Goal: Check status: Check status

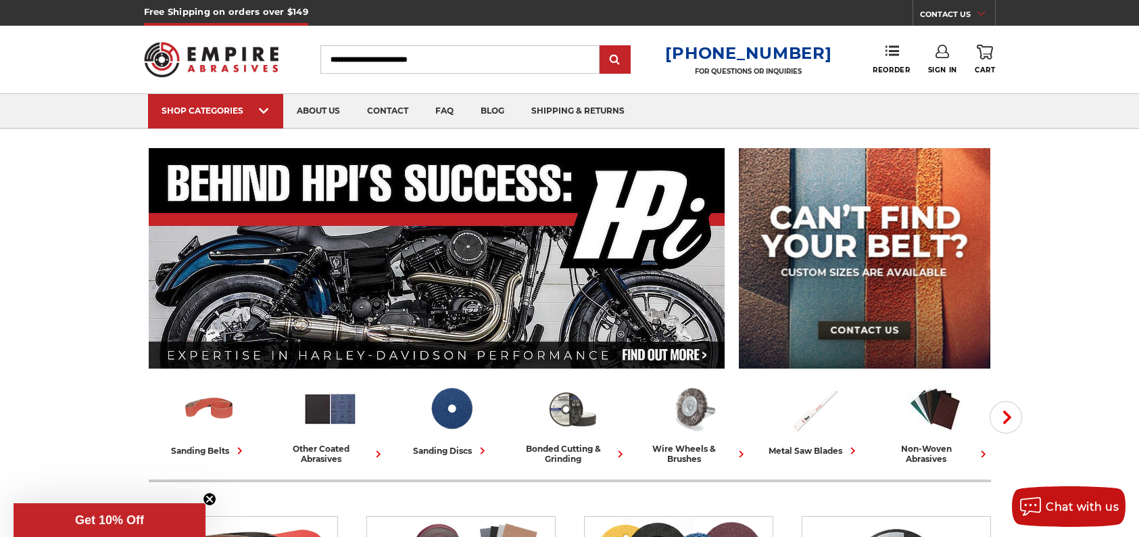
type input "**********"
click at [938, 57] on use at bounding box center [943, 52] width 14 height 14
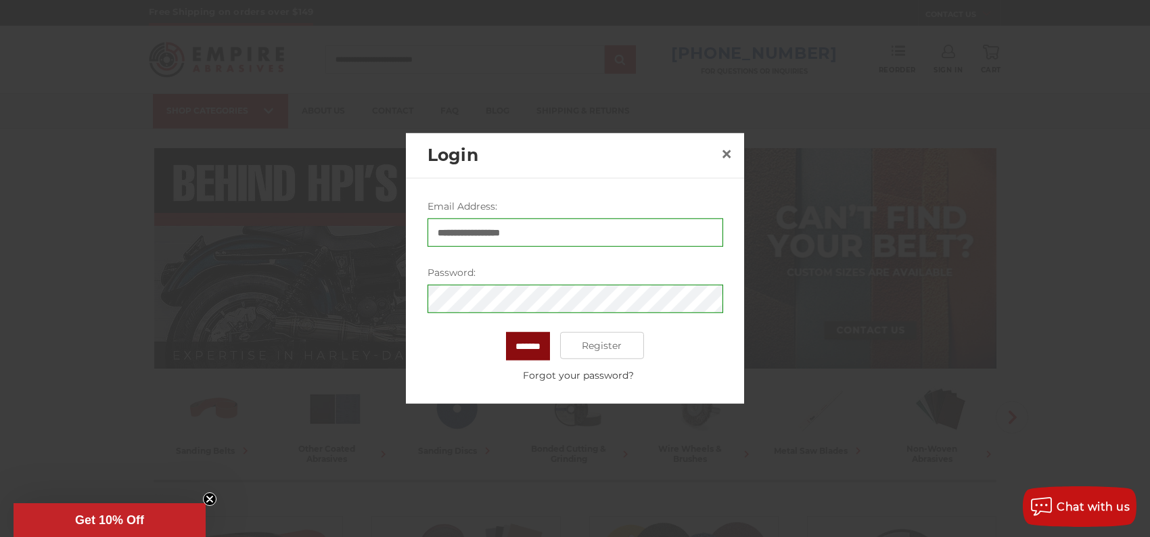
click at [524, 339] on input "*******" at bounding box center [528, 346] width 44 height 28
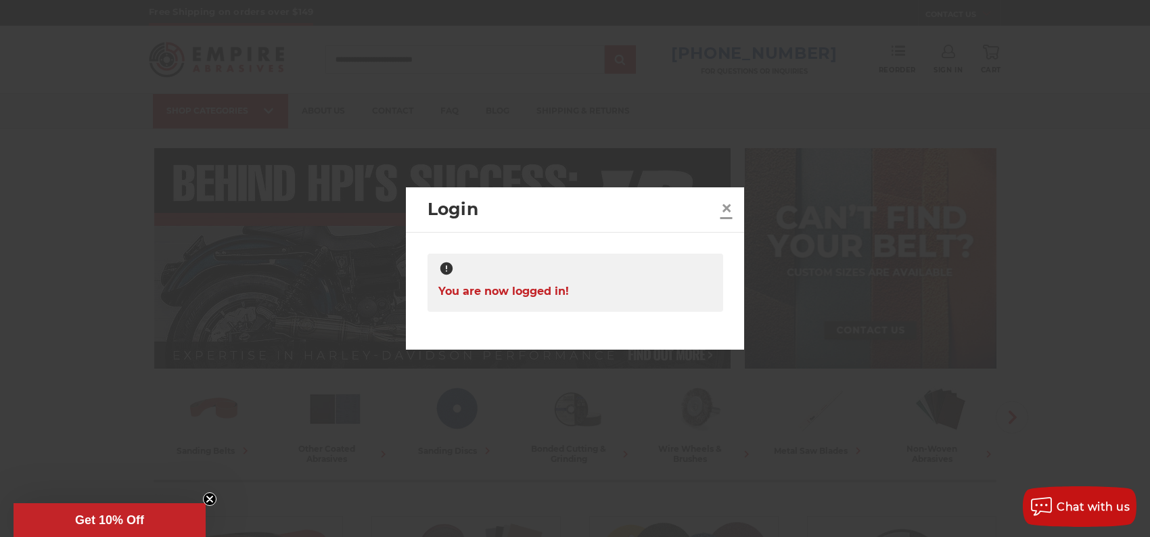
click at [724, 204] on span "×" at bounding box center [726, 208] width 12 height 26
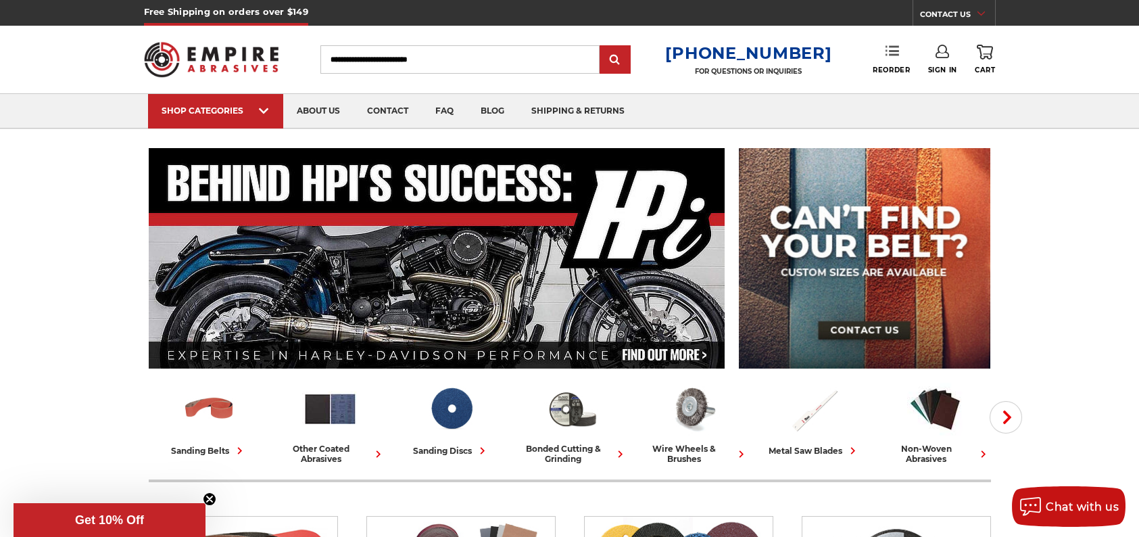
click at [889, 60] on link "Reorder" at bounding box center [891, 59] width 37 height 29
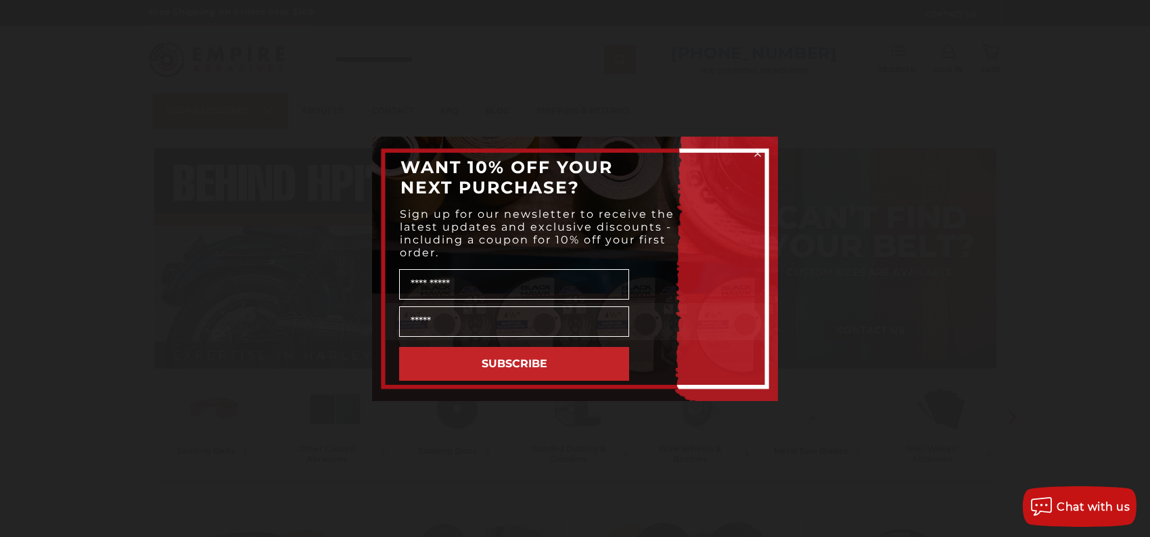
click at [751, 151] on circle "Close dialog" at bounding box center [757, 153] width 13 height 13
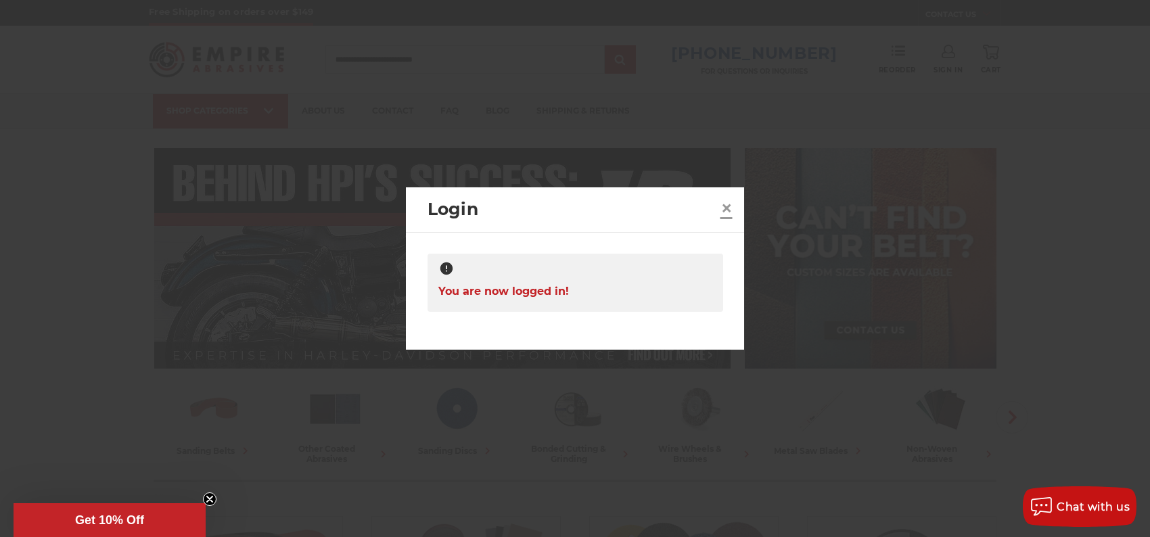
click at [723, 207] on span "×" at bounding box center [726, 208] width 12 height 26
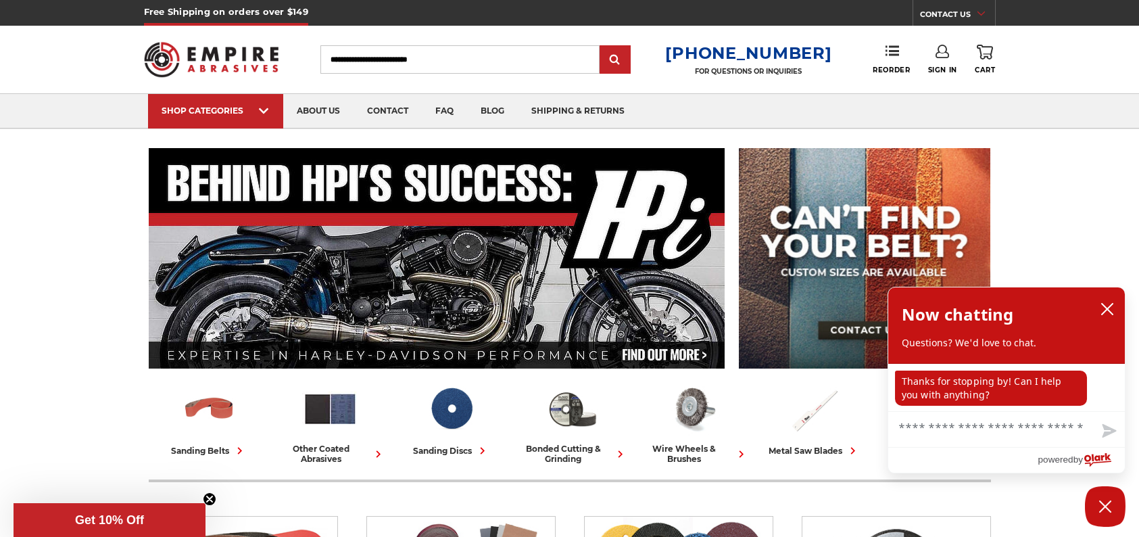
click at [983, 14] on use at bounding box center [981, 13] width 7 height 4
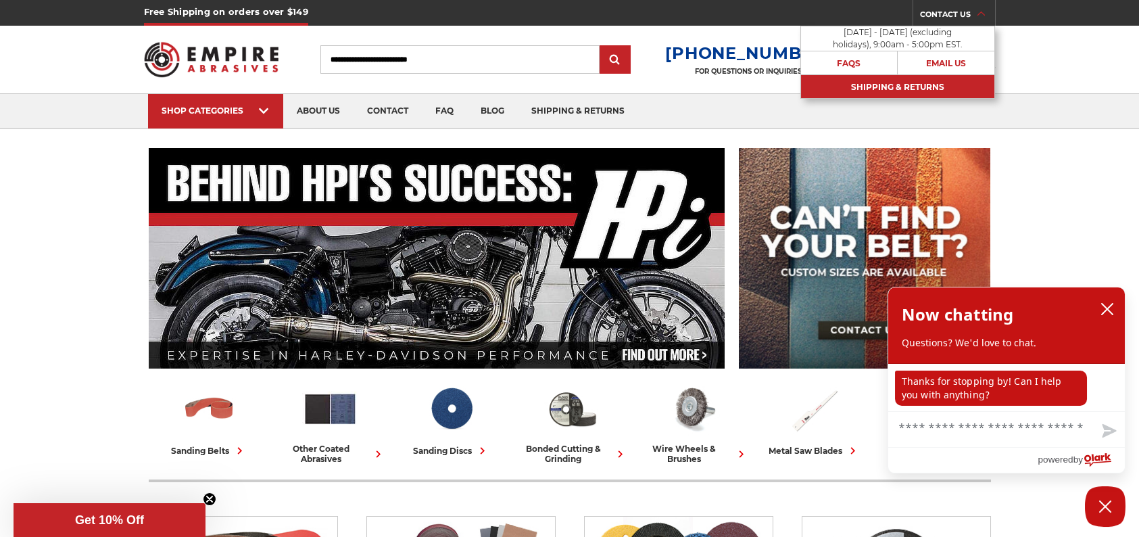
click at [884, 88] on link "Shipping & Returns" at bounding box center [897, 86] width 193 height 24
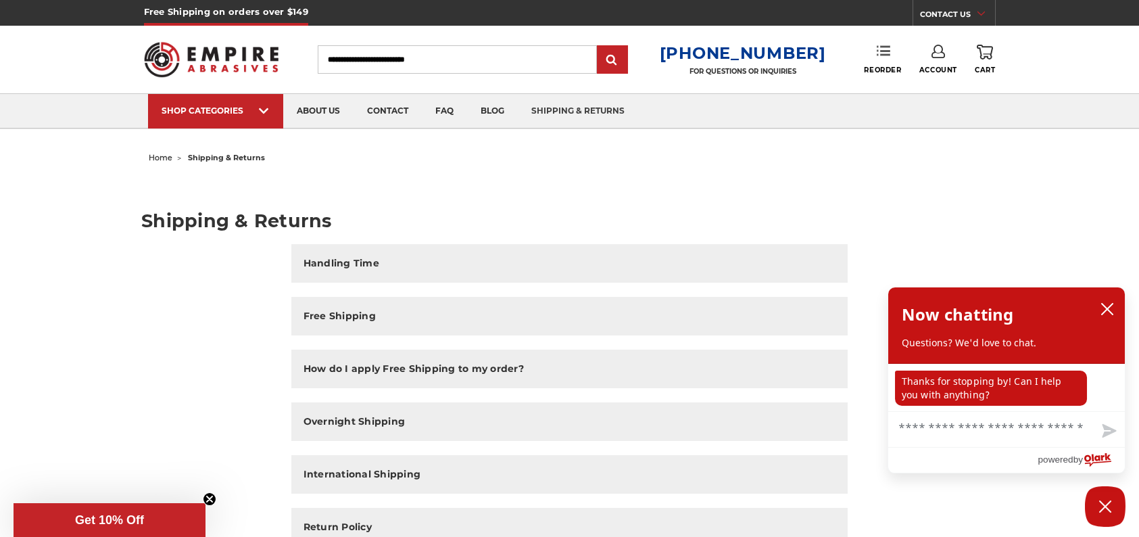
click at [888, 57] on icon at bounding box center [884, 51] width 14 height 14
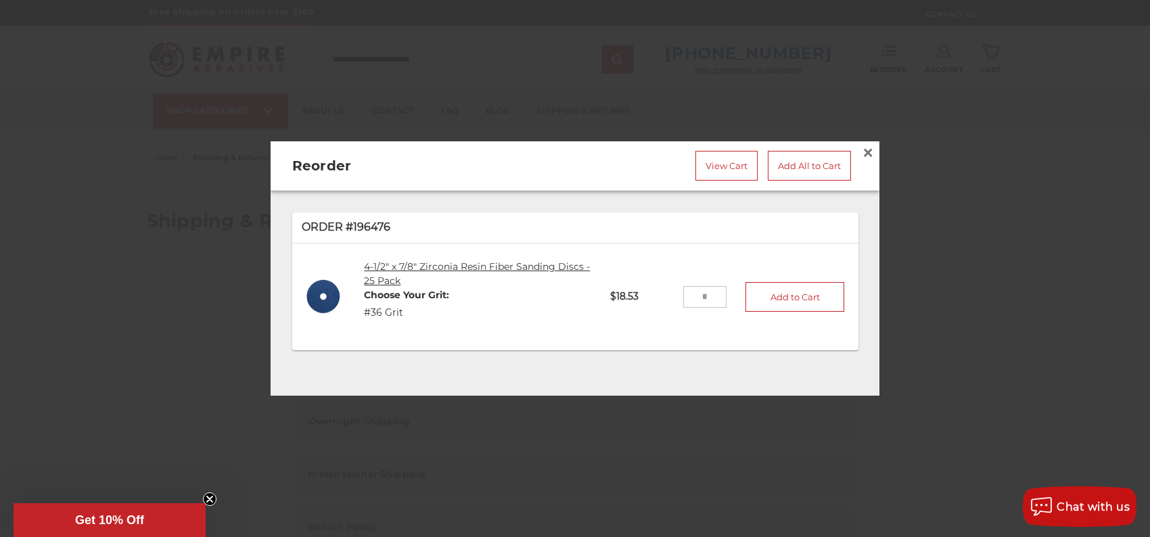
click at [391, 261] on link "4-1/2" x 7/8" Zirconia Resin Fiber Sanding Discs - 25 Pack" at bounding box center [477, 273] width 226 height 26
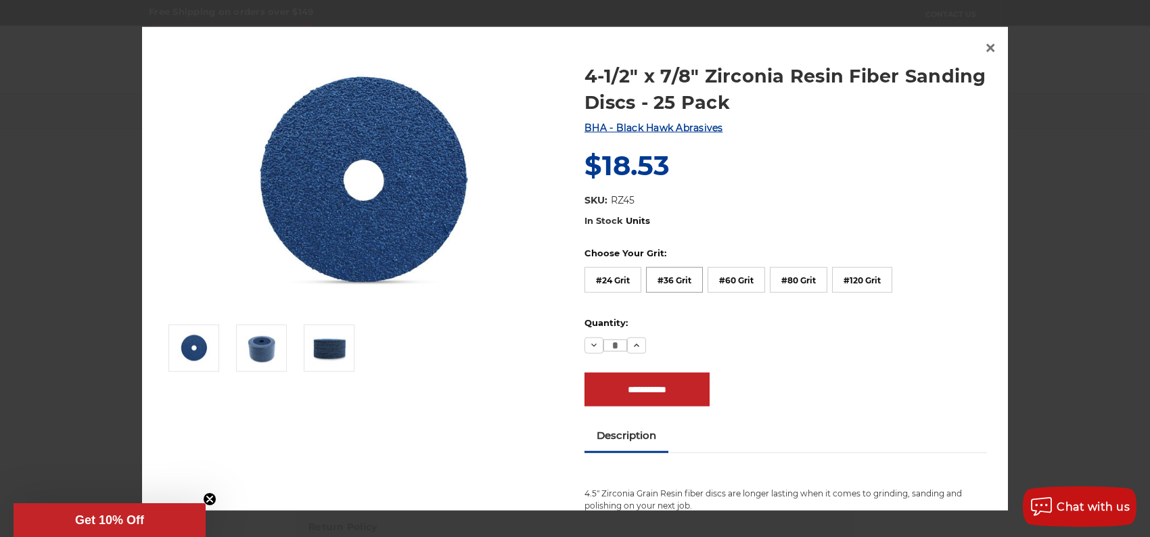
click at [653, 277] on label "#36 Grit" at bounding box center [674, 280] width 57 height 26
click at [631, 350] on icon at bounding box center [636, 347] width 11 height 11
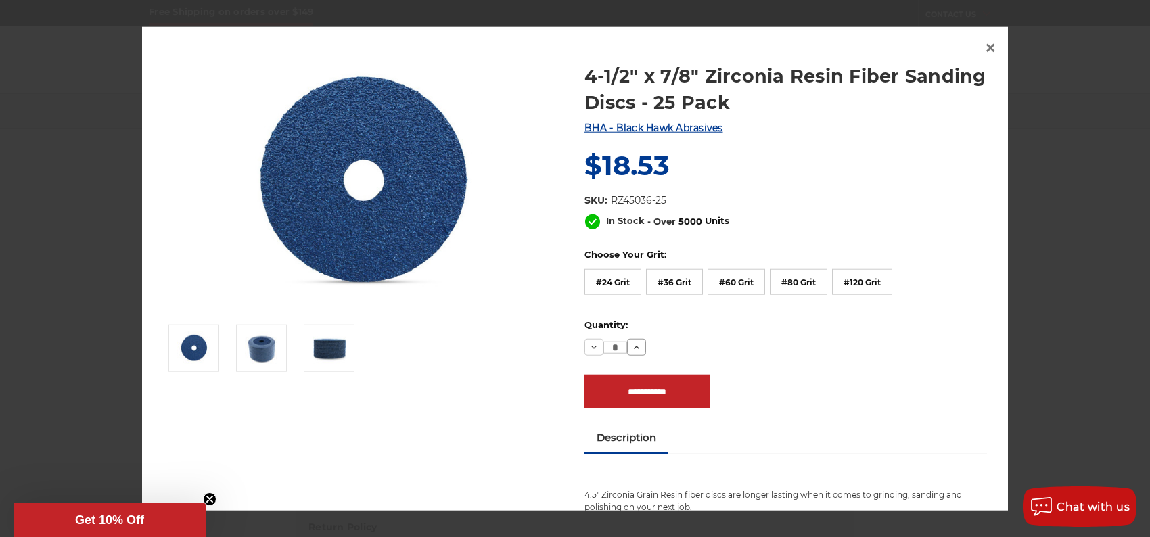
click at [631, 350] on icon at bounding box center [636, 347] width 11 height 11
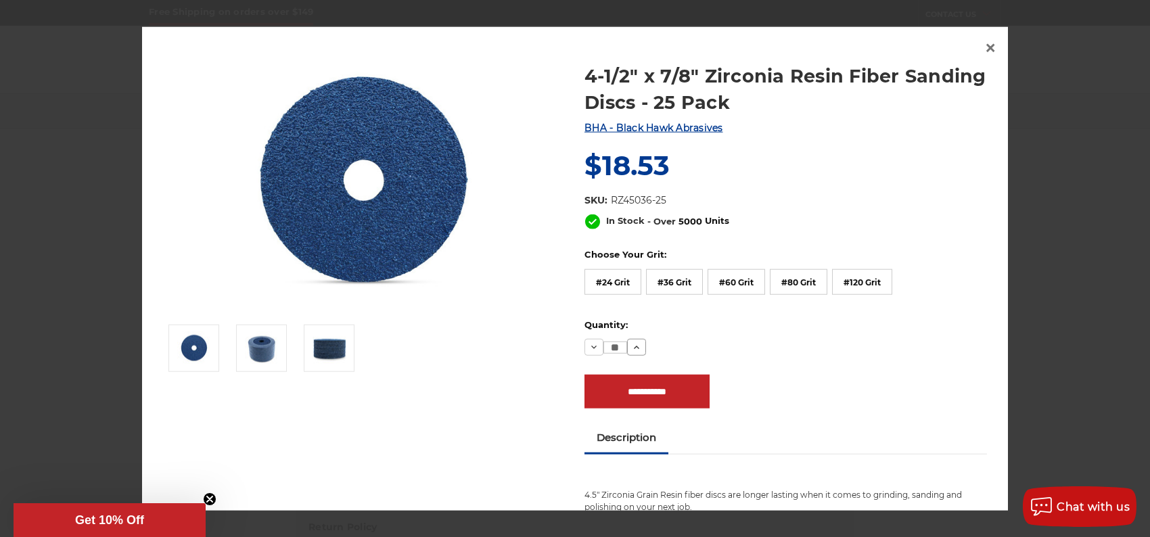
click at [631, 350] on icon at bounding box center [636, 347] width 11 height 11
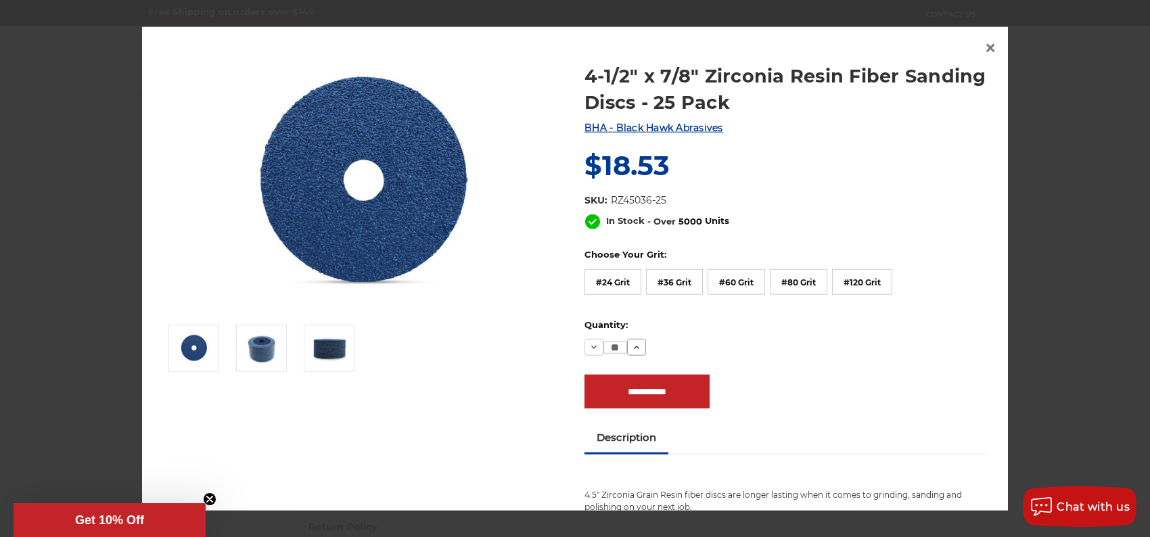
click at [631, 350] on icon at bounding box center [636, 347] width 11 height 11
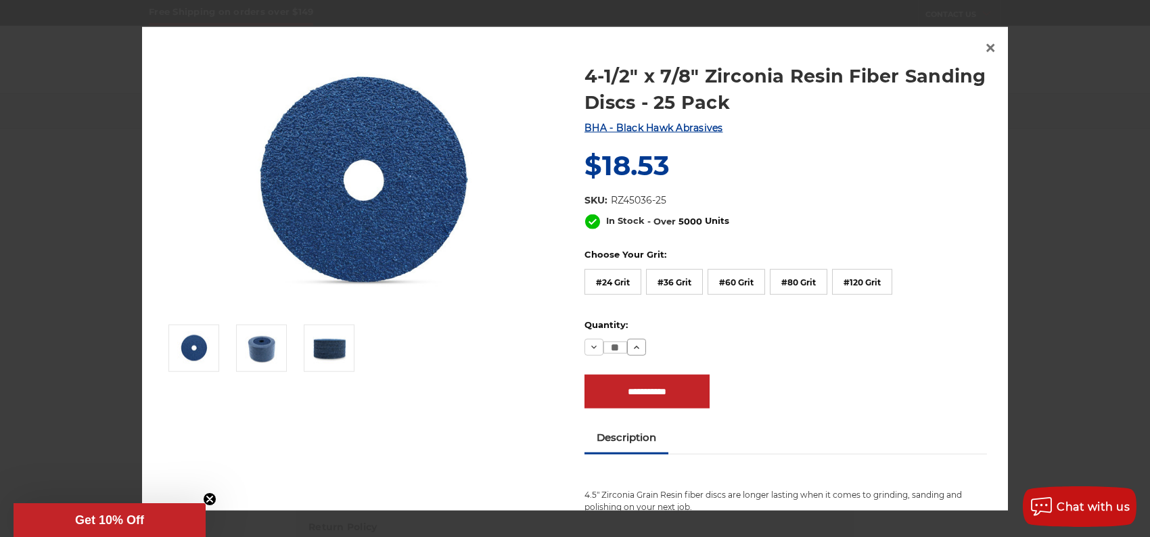
click at [631, 350] on icon at bounding box center [636, 347] width 11 height 11
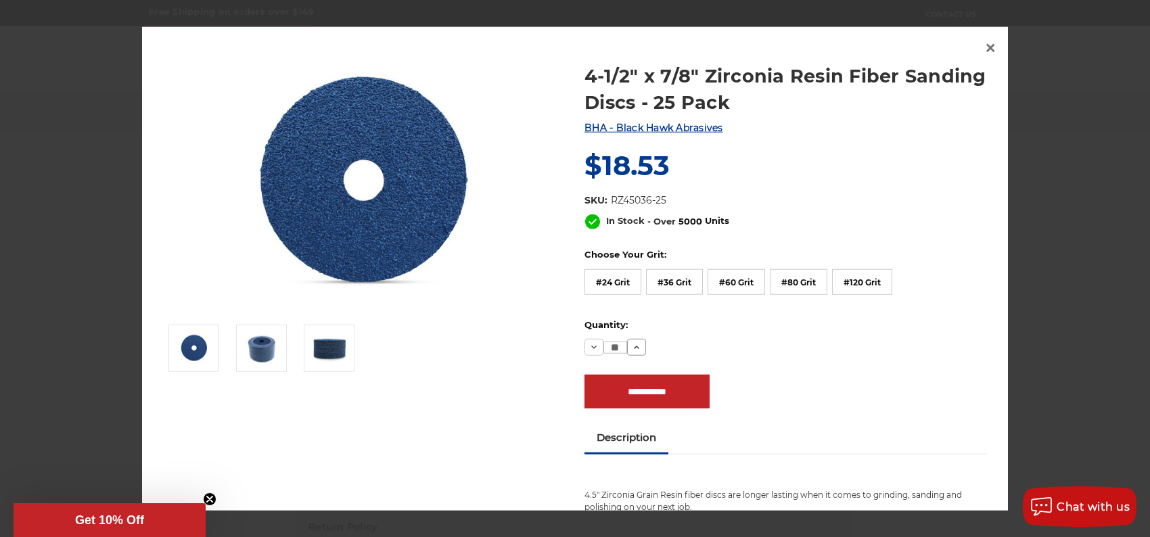
click at [631, 350] on icon at bounding box center [636, 347] width 11 height 11
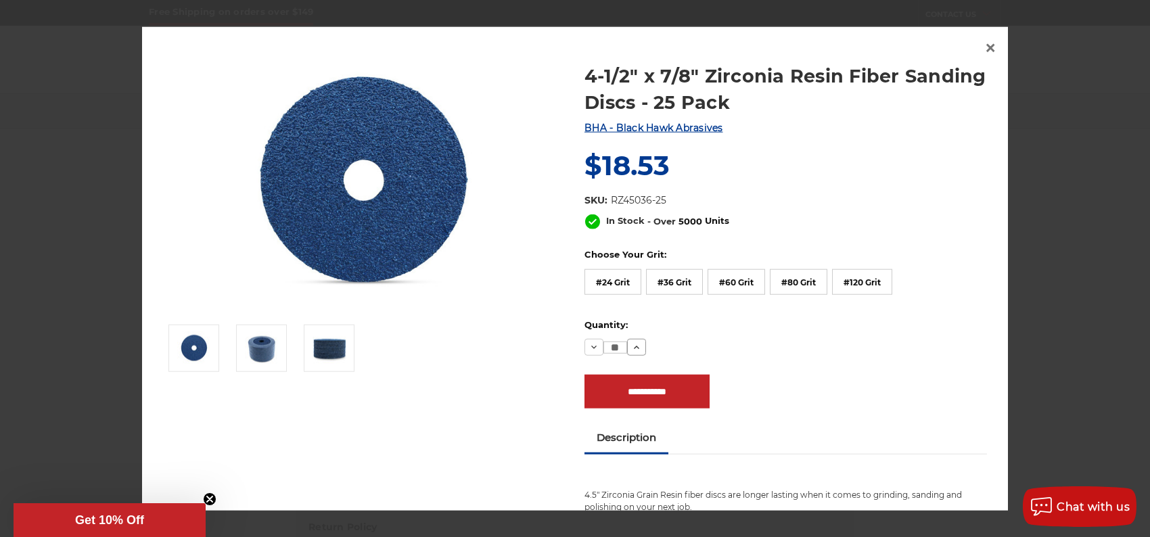
click at [631, 350] on icon at bounding box center [636, 347] width 11 height 11
click at [588, 344] on icon at bounding box center [593, 347] width 11 height 11
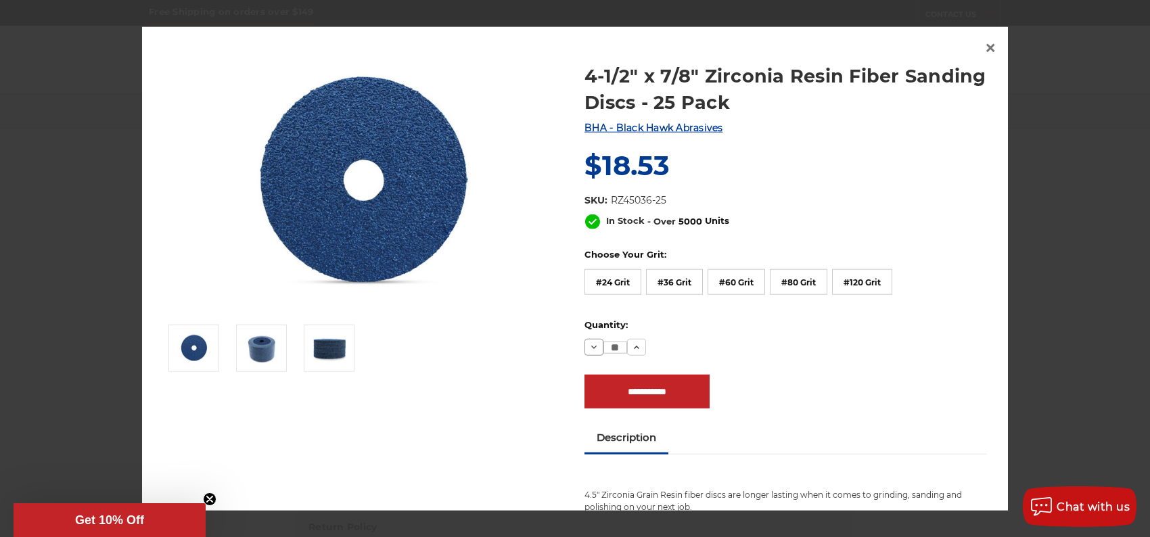
click at [588, 344] on icon at bounding box center [593, 347] width 11 height 11
type input "**"
click at [607, 384] on input "**********" at bounding box center [646, 391] width 125 height 34
type input "**********"
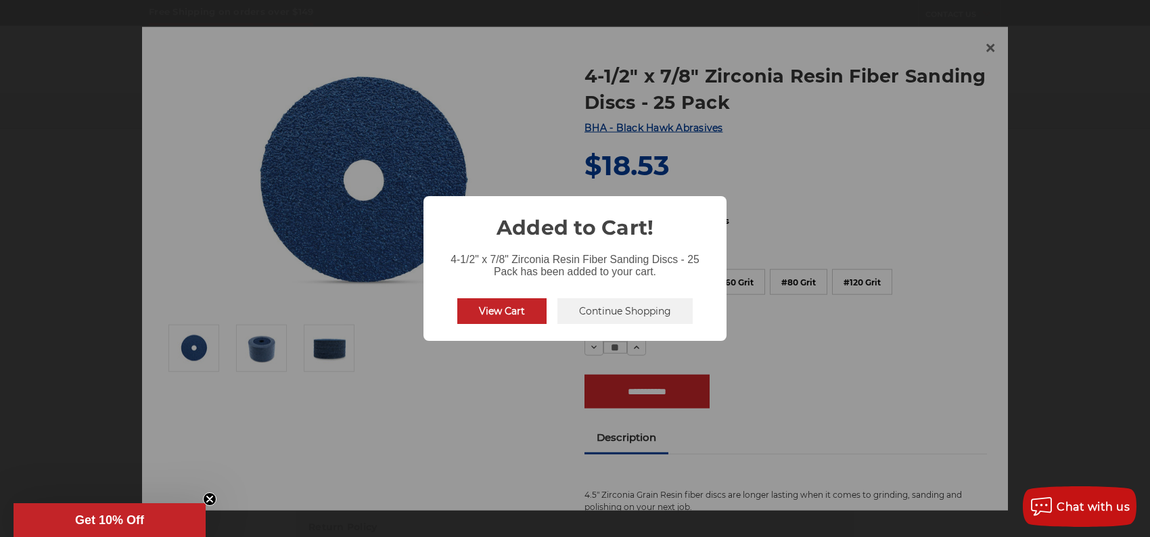
click at [498, 313] on button "View Cart" at bounding box center [501, 311] width 89 height 26
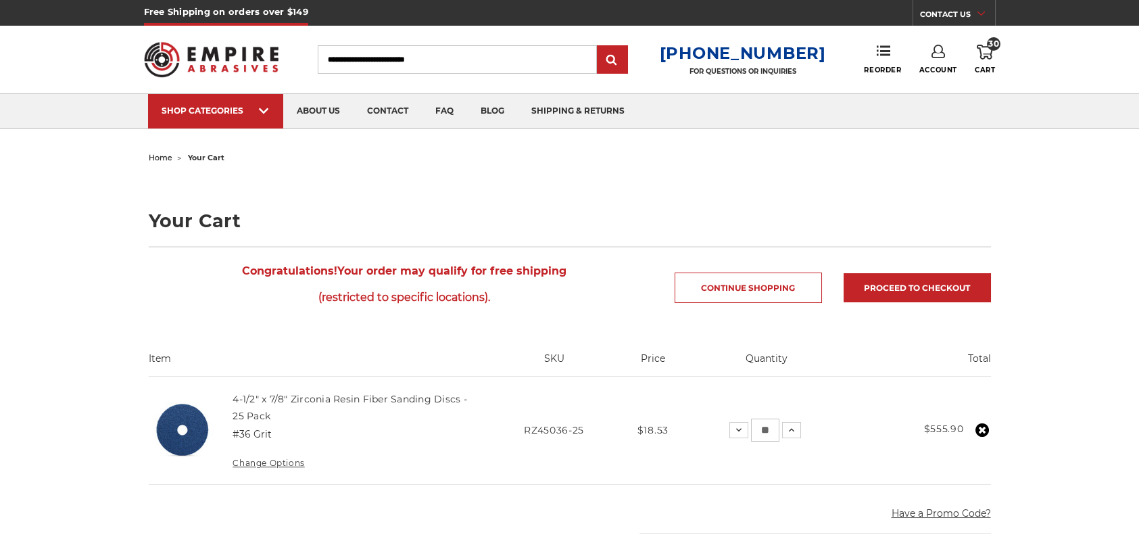
click at [942, 21] on link "CONTACT US" at bounding box center [957, 16] width 75 height 19
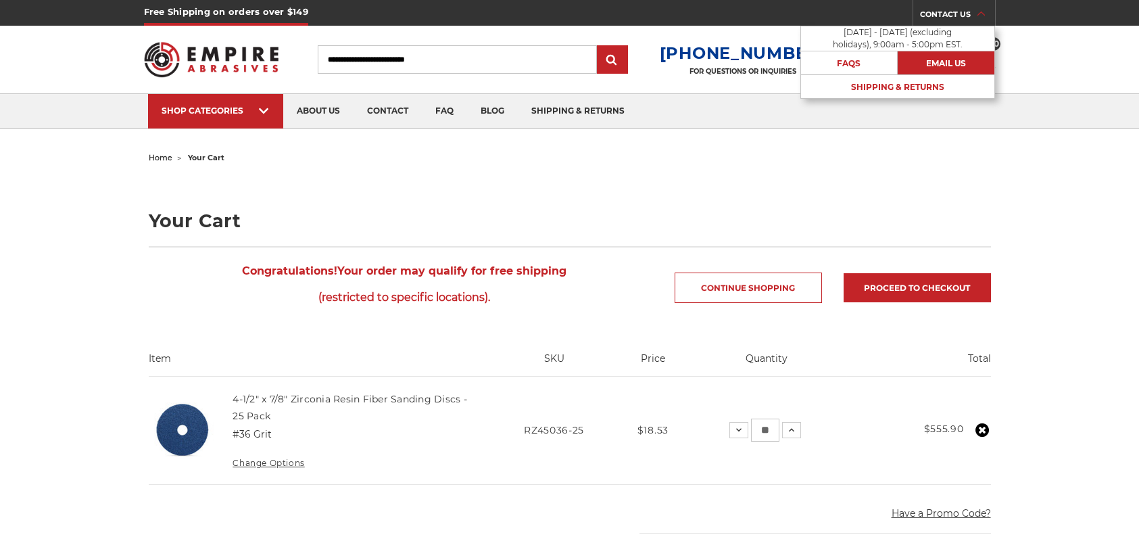
click at [940, 61] on link "Email Us" at bounding box center [946, 63] width 97 height 24
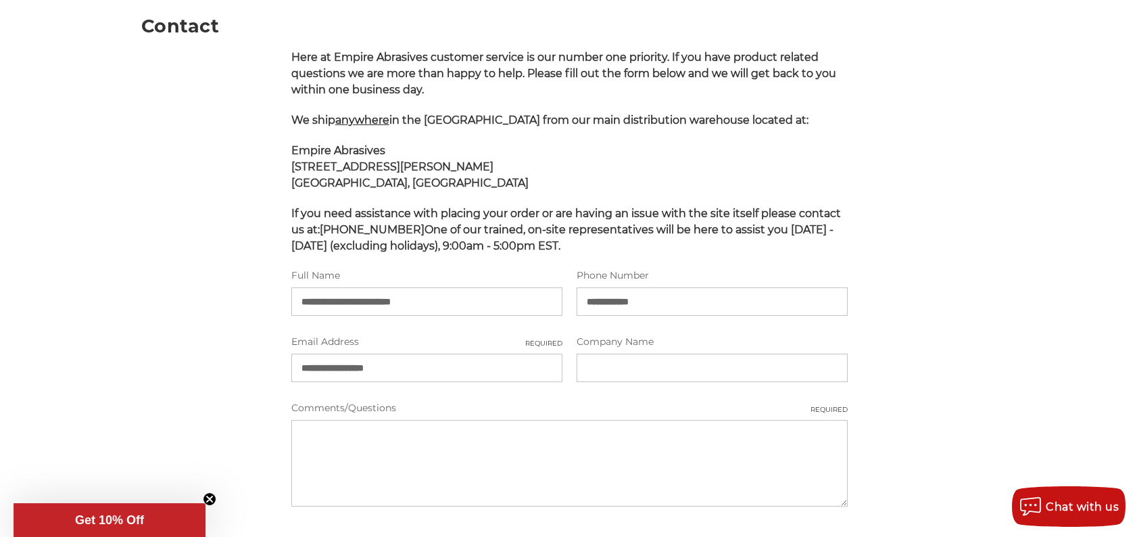
scroll to position [270, 0]
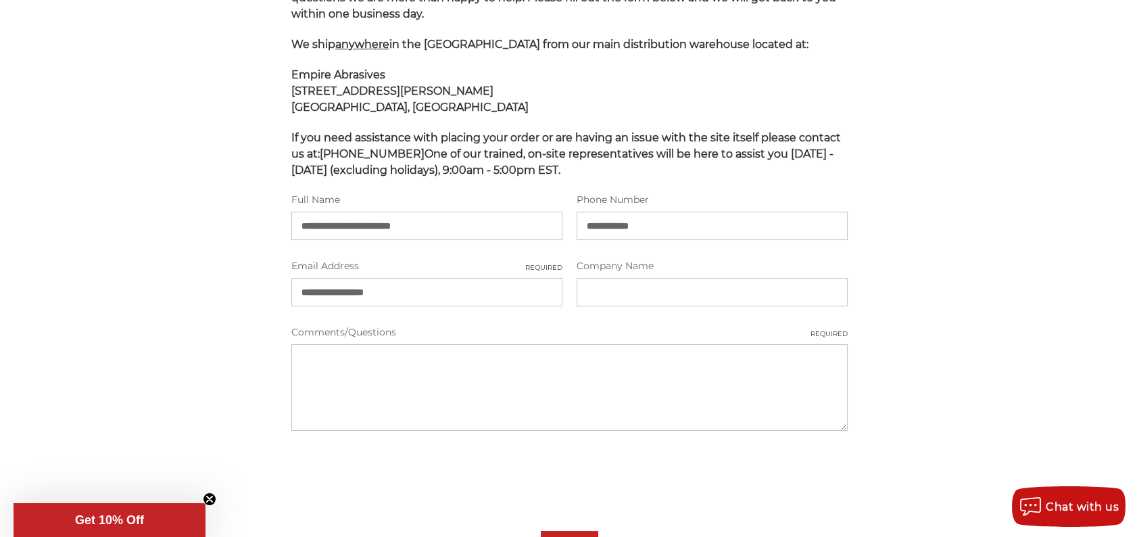
click at [358, 364] on textarea "Comments/Questions Required" at bounding box center [569, 387] width 557 height 87
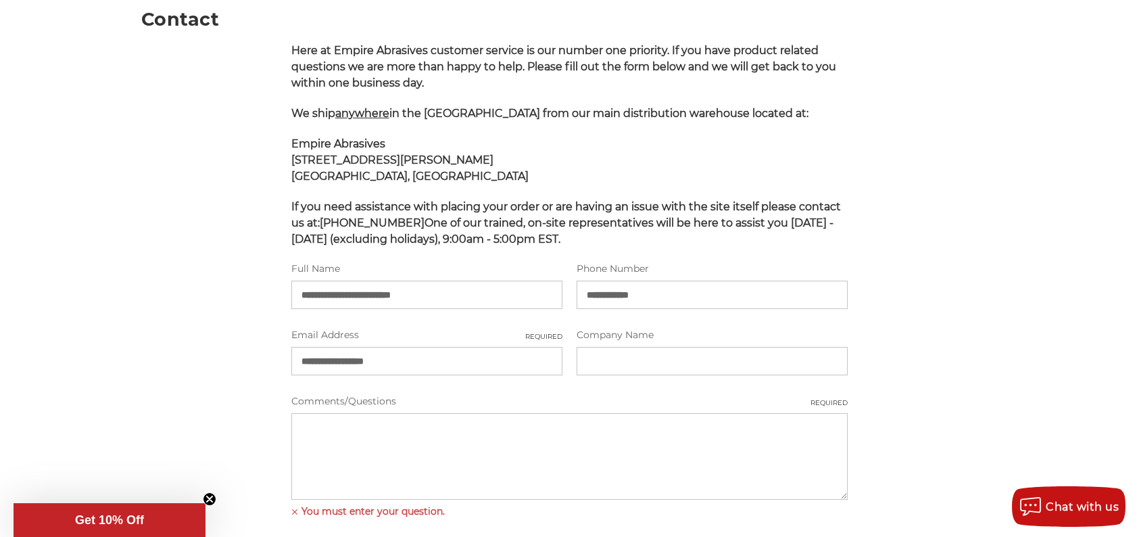
scroll to position [0, 0]
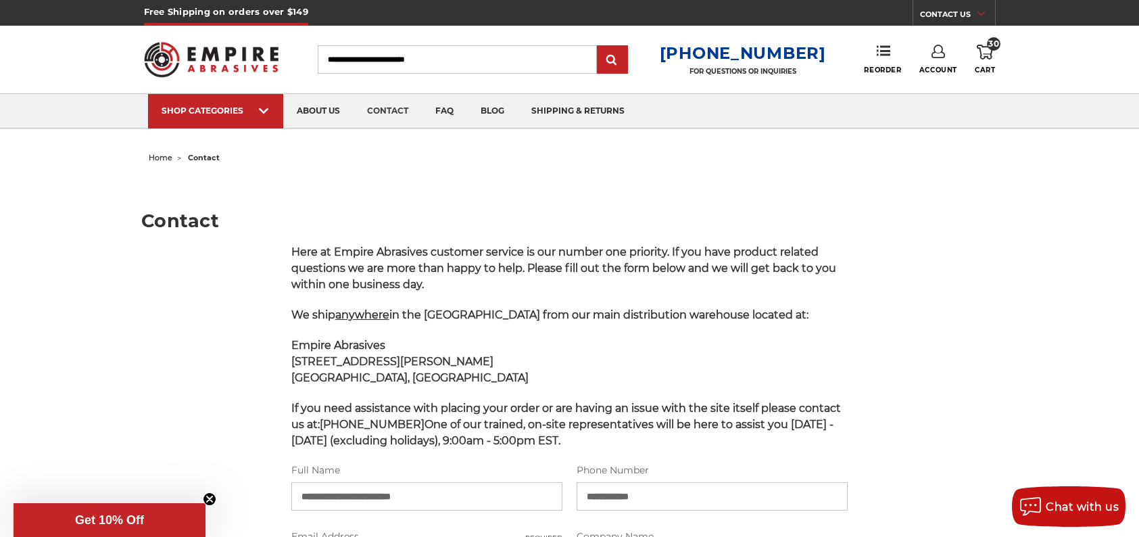
click at [928, 53] on link "Account" at bounding box center [939, 60] width 38 height 30
click at [931, 89] on link "Account" at bounding box center [938, 88] width 97 height 26
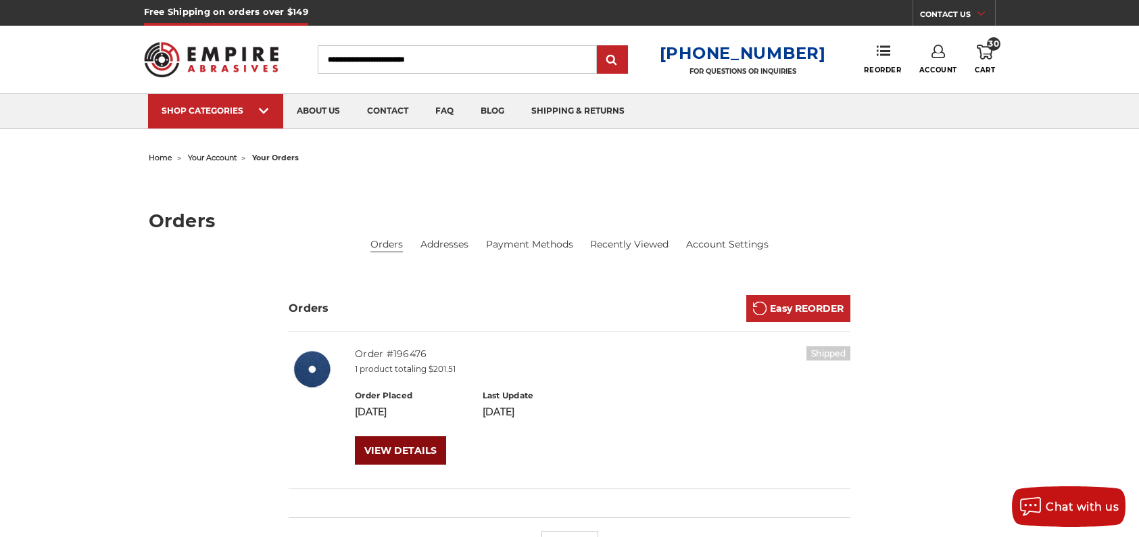
click at [417, 448] on link "VIEW DETAILS" at bounding box center [400, 450] width 91 height 28
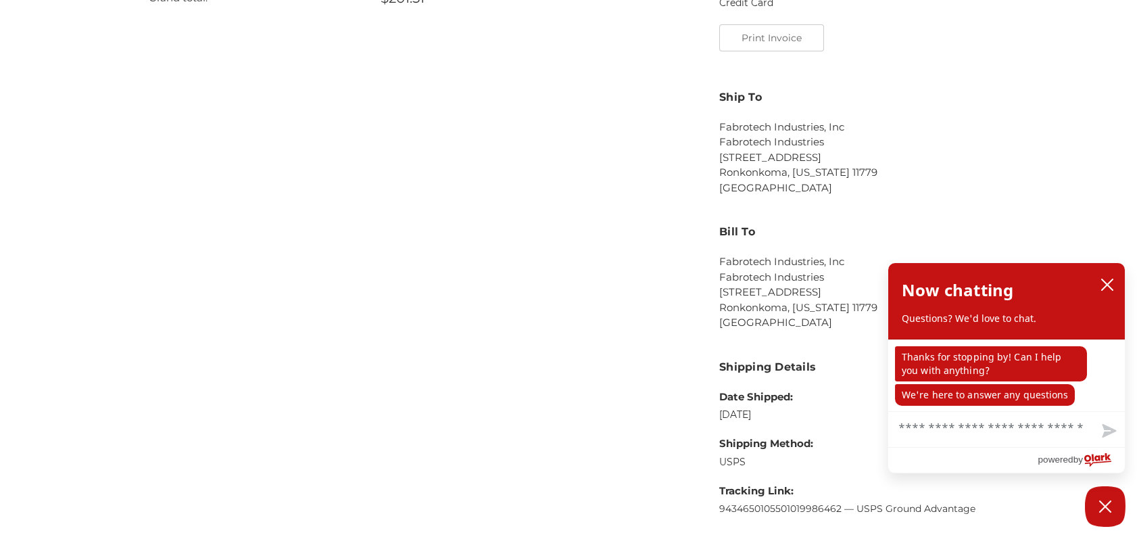
scroll to position [609, 0]
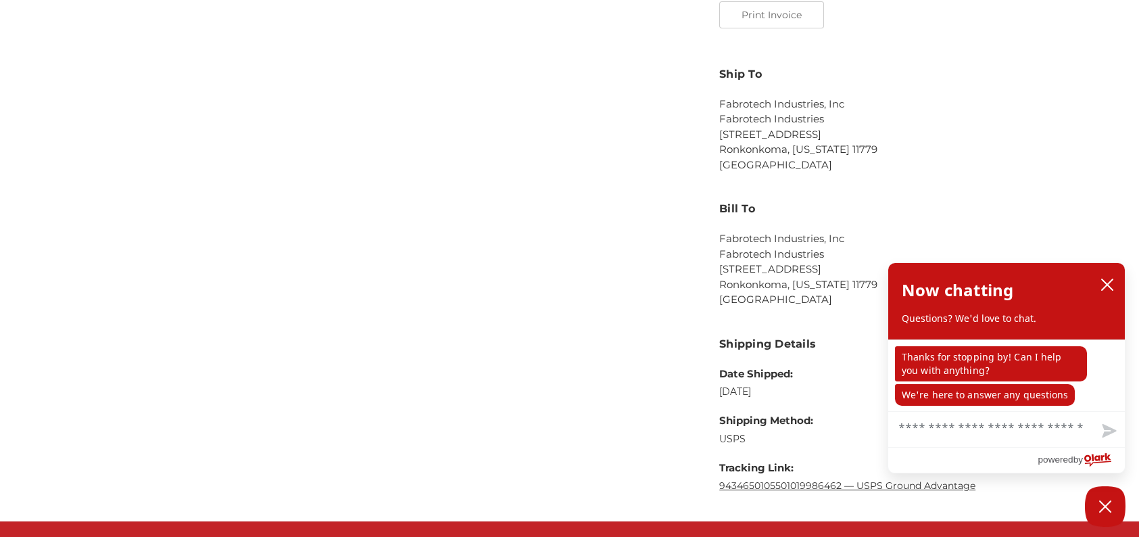
click at [733, 480] on link "9434650105501019986462 — USPS Ground Advantage" at bounding box center [848, 485] width 256 height 12
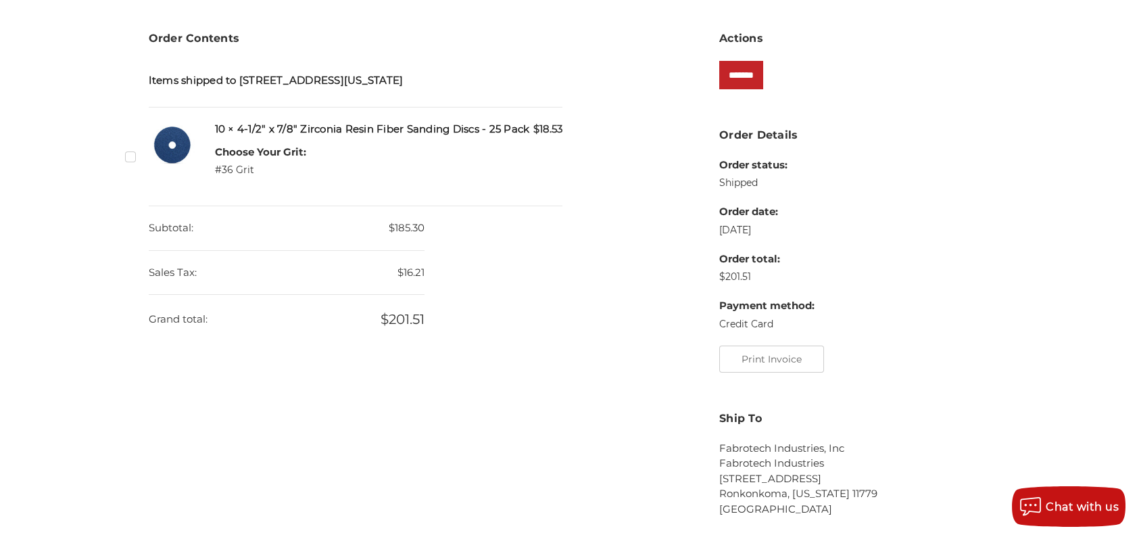
scroll to position [203, 0]
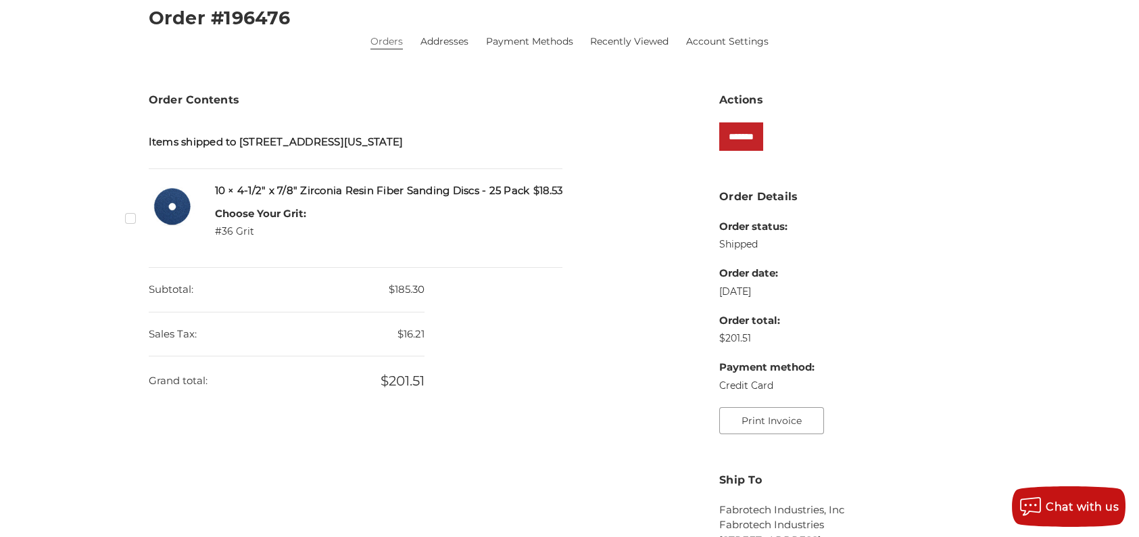
click at [736, 419] on button "Print Invoice" at bounding box center [772, 420] width 105 height 27
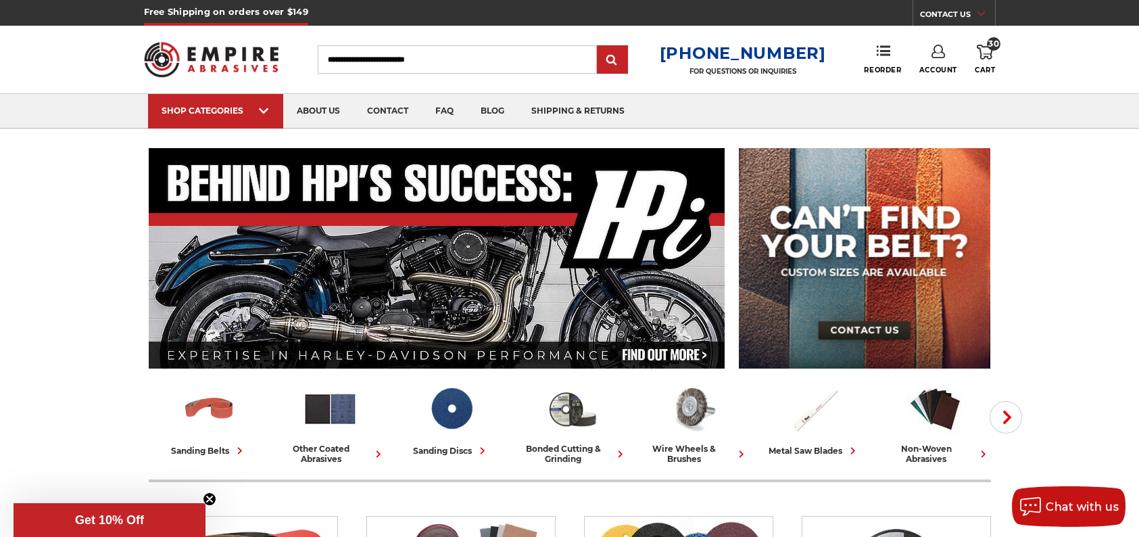
click at [983, 49] on icon at bounding box center [985, 52] width 16 height 15
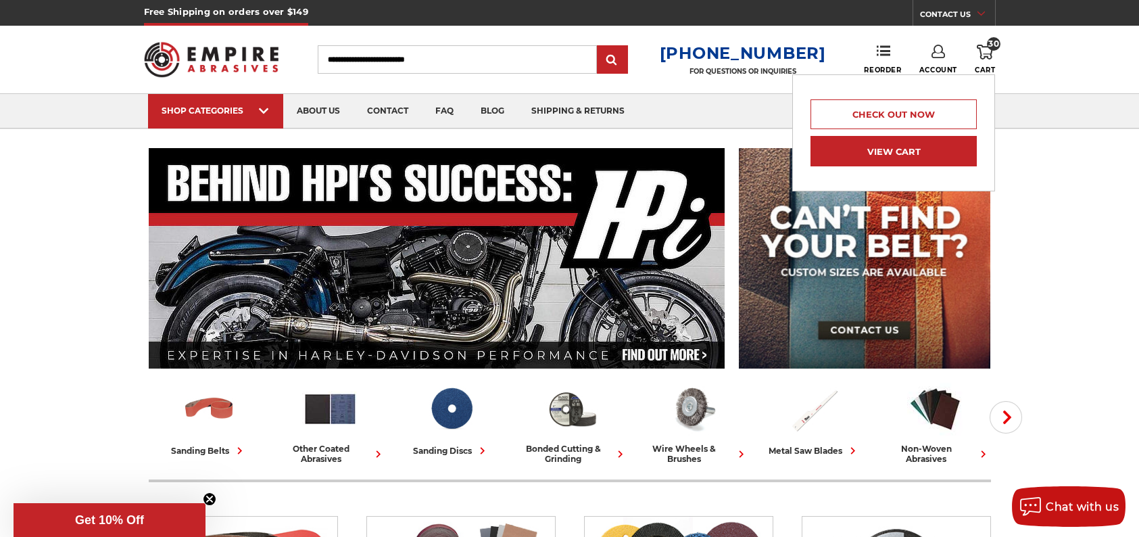
click at [894, 152] on link "View Cart" at bounding box center [894, 151] width 166 height 30
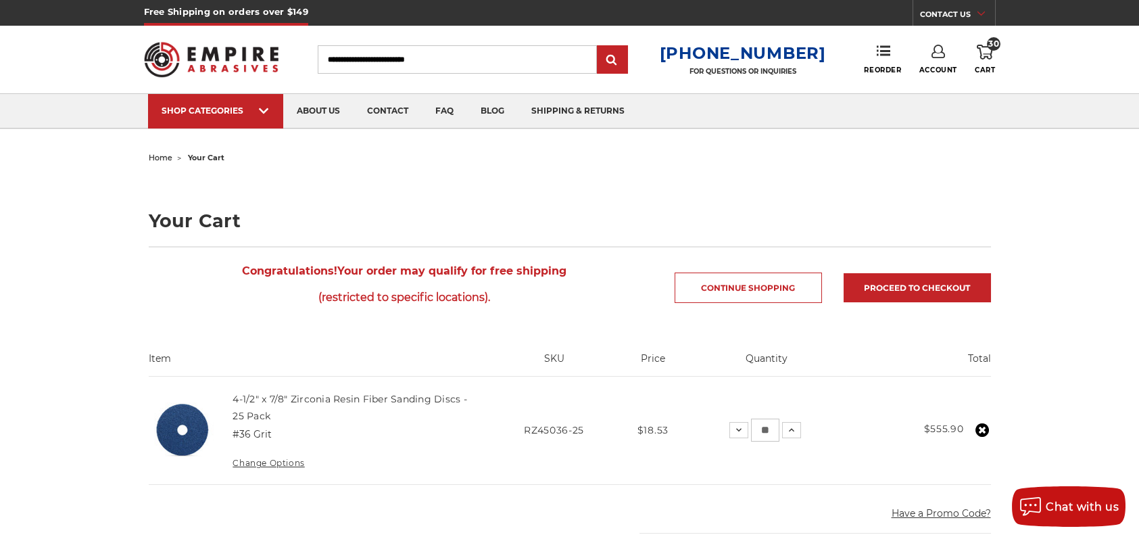
click at [394, 62] on input "Search" at bounding box center [457, 59] width 279 height 28
